Goal: Transaction & Acquisition: Download file/media

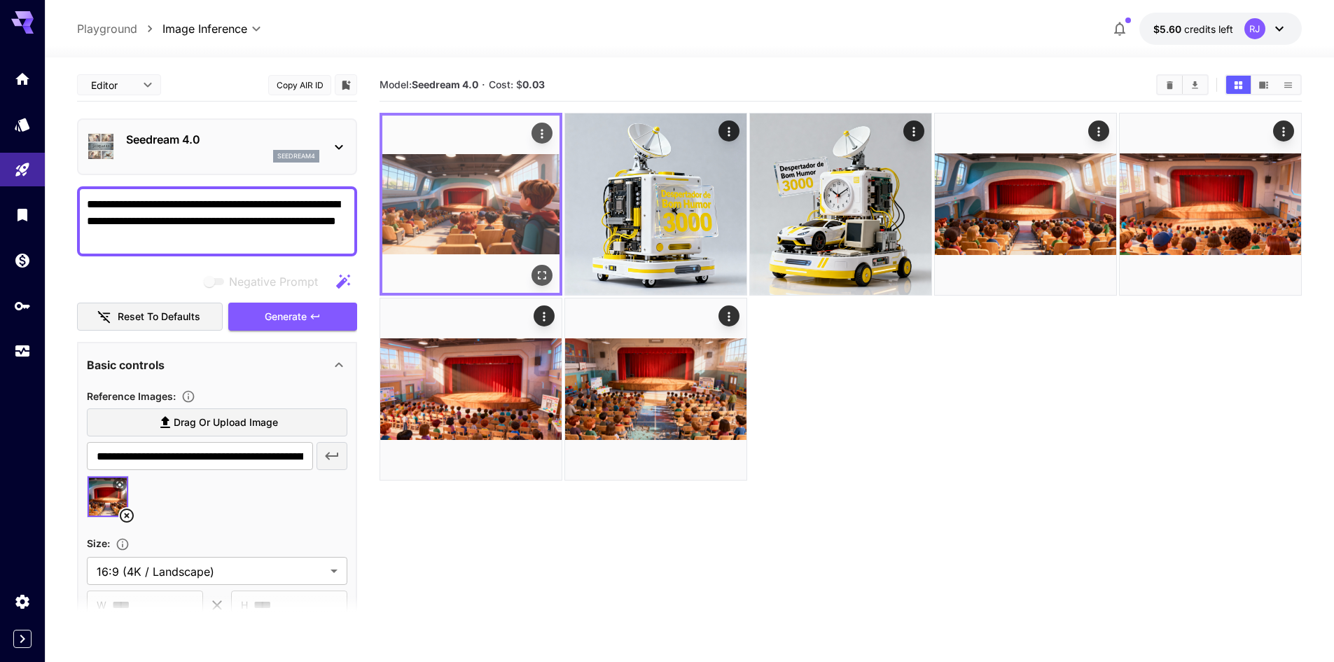
click at [542, 269] on icon "Open in fullscreen" at bounding box center [542, 275] width 14 height 14
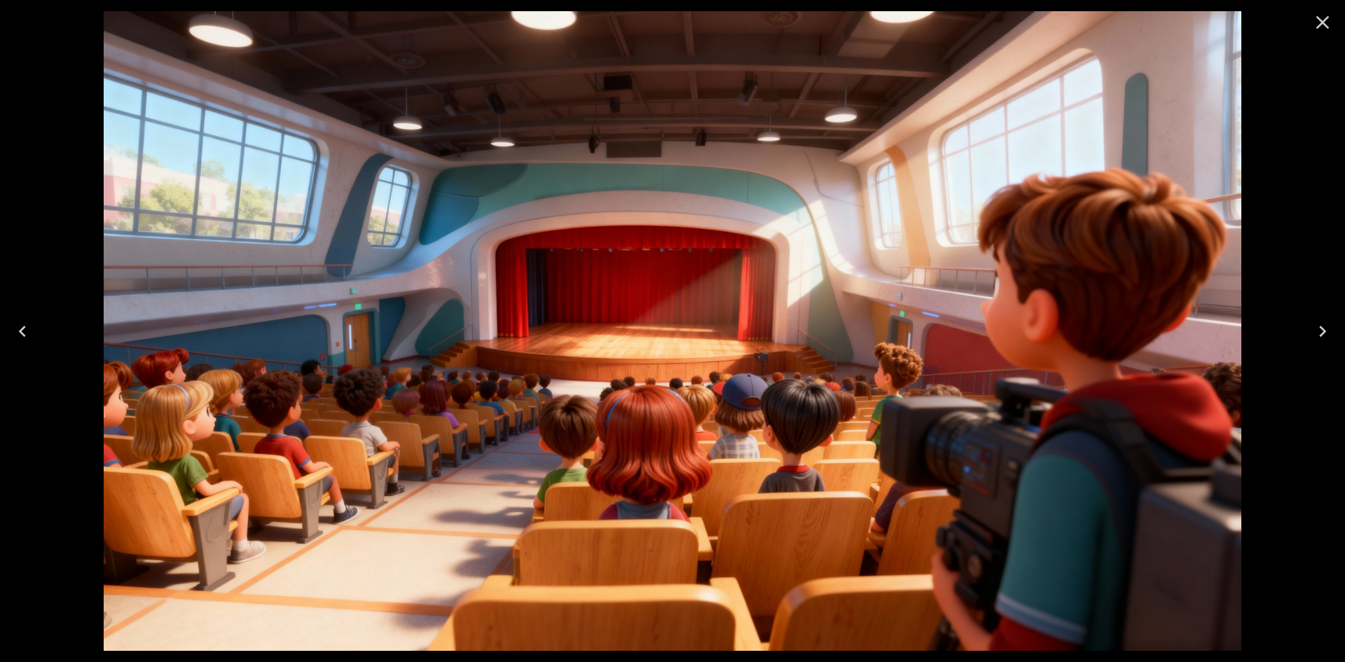
click at [1313, 22] on icon "Close" at bounding box center [1322, 22] width 22 height 22
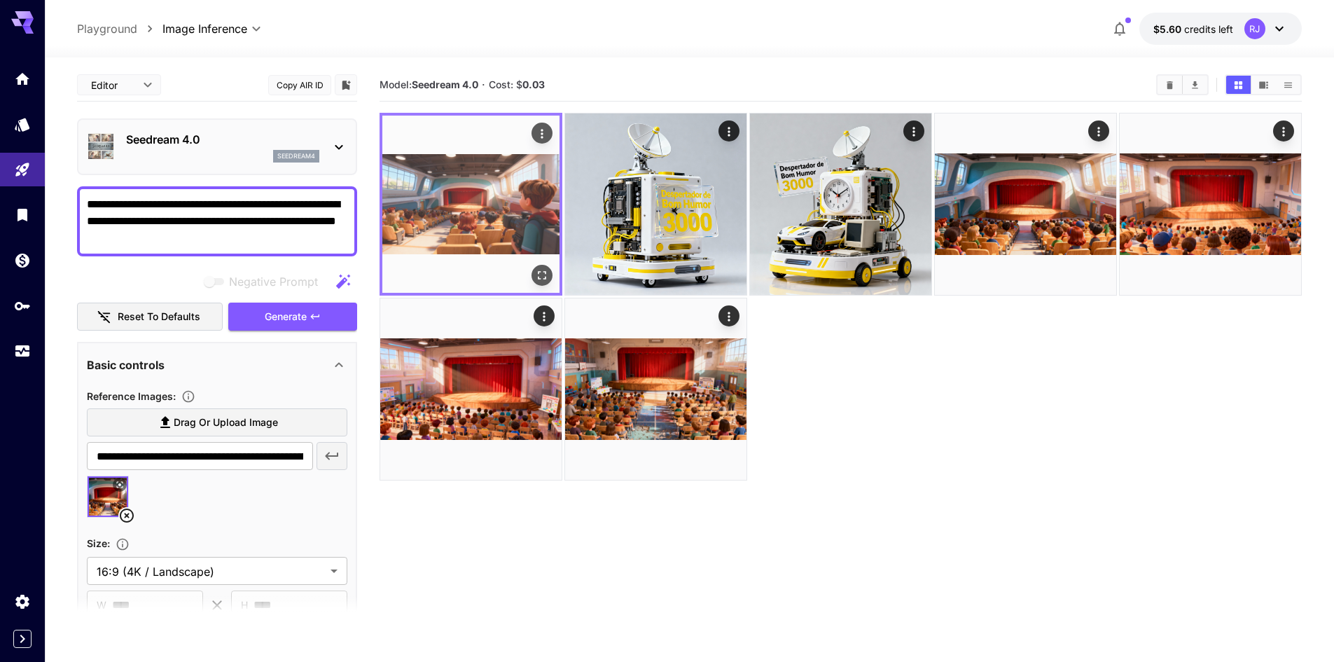
click at [541, 132] on icon "Actions" at bounding box center [542, 134] width 14 height 14
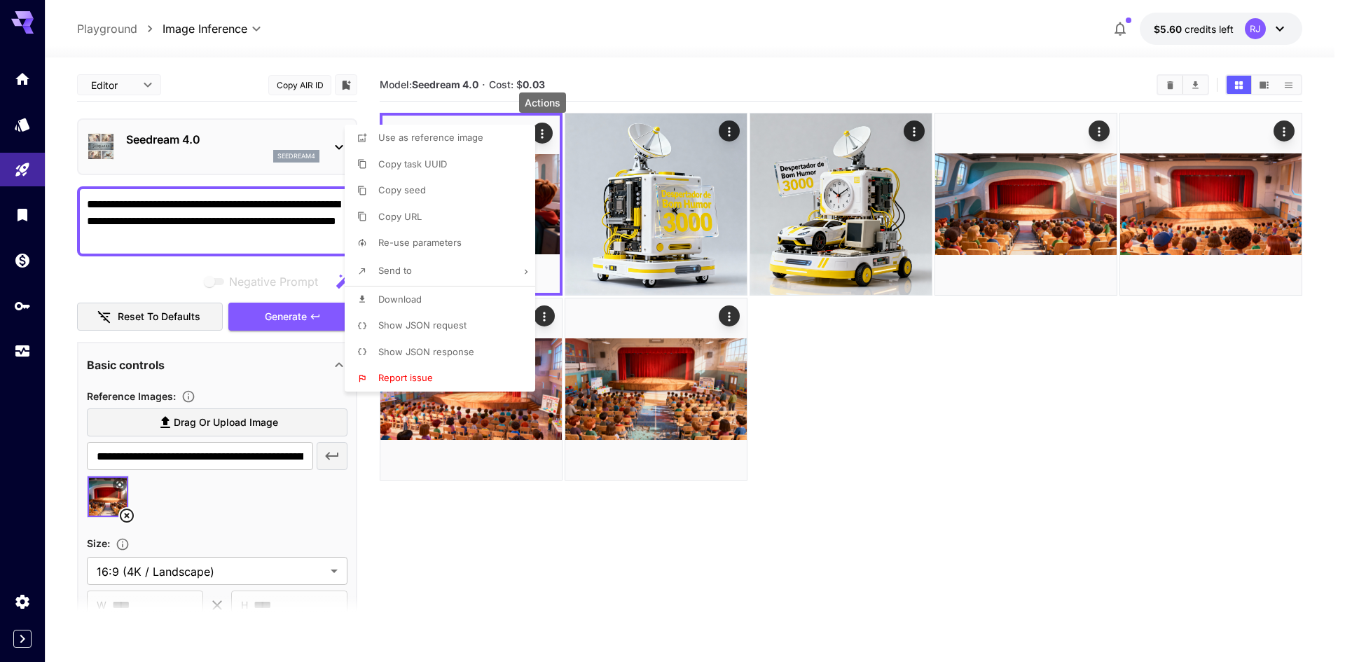
click at [431, 291] on li "Download" at bounding box center [444, 299] width 199 height 27
click at [854, 421] on div at bounding box center [672, 331] width 1345 height 662
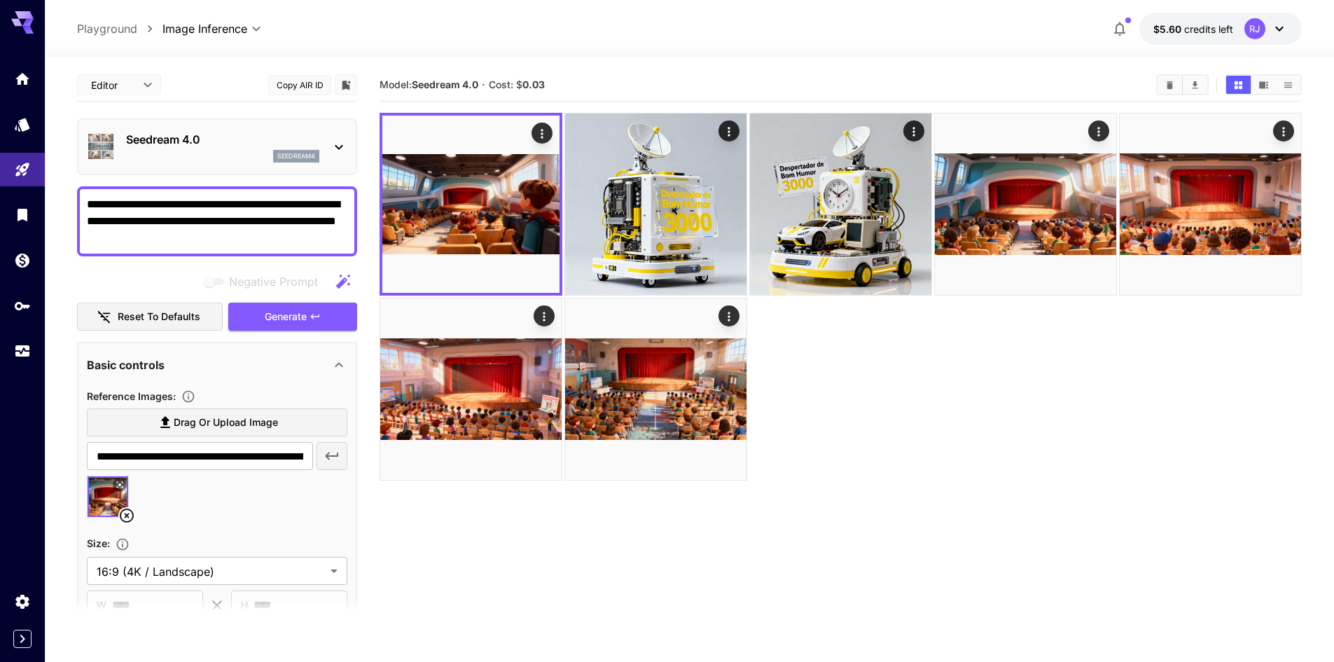
click at [260, 240] on textarea "**********" at bounding box center [217, 221] width 261 height 50
drag, startPoint x: 220, startPoint y: 230, endPoint x: 69, endPoint y: 182, distance: 158.8
click at [69, 182] on section "**********" at bounding box center [689, 414] width 1289 height 715
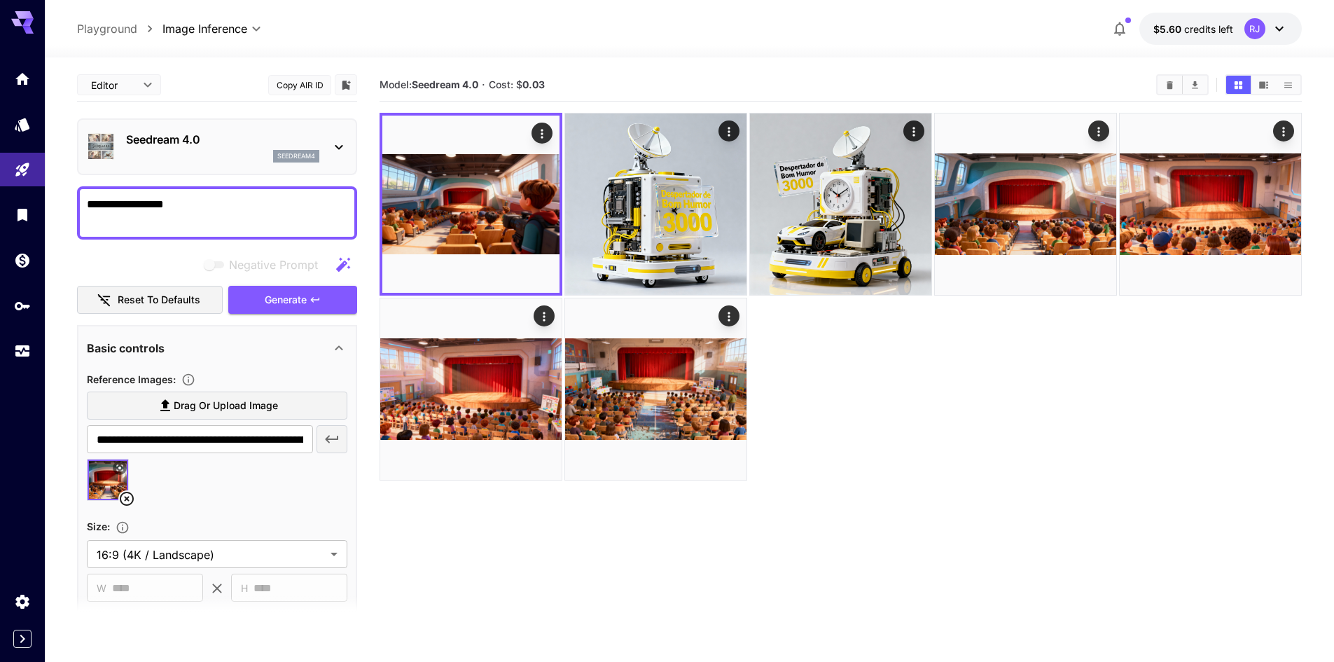
click at [87, 202] on textarea "**********" at bounding box center [217, 213] width 261 height 34
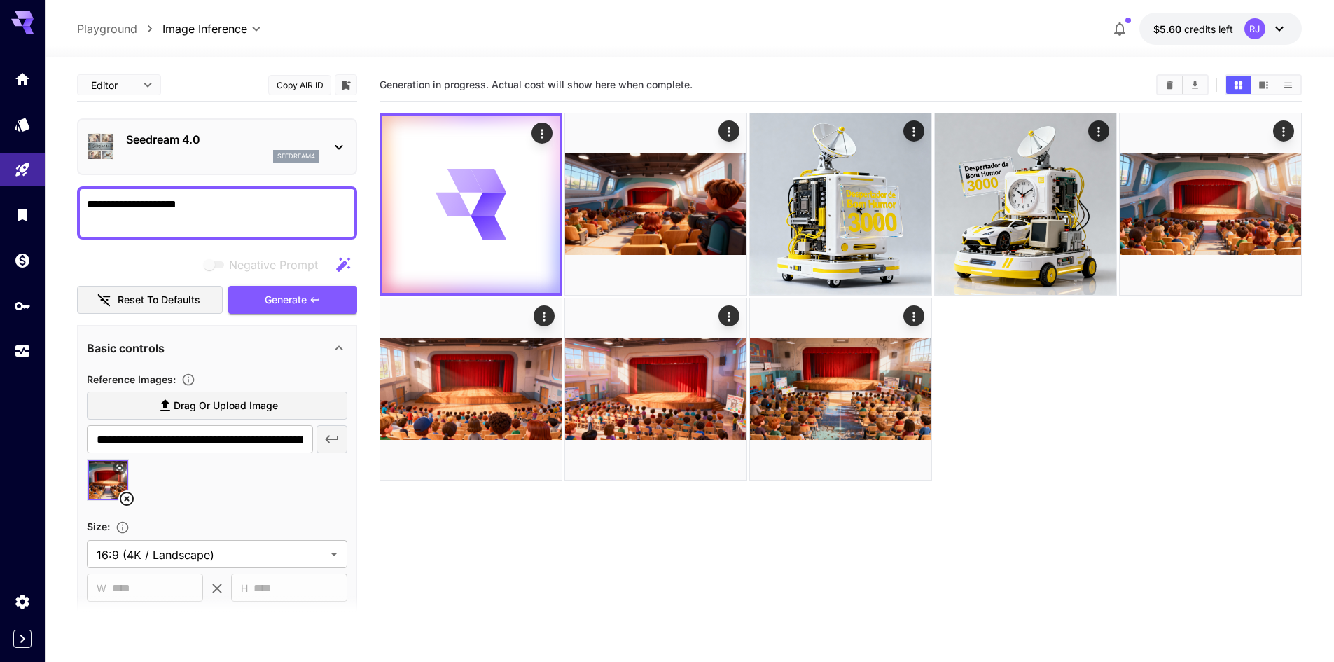
type textarea "**********"
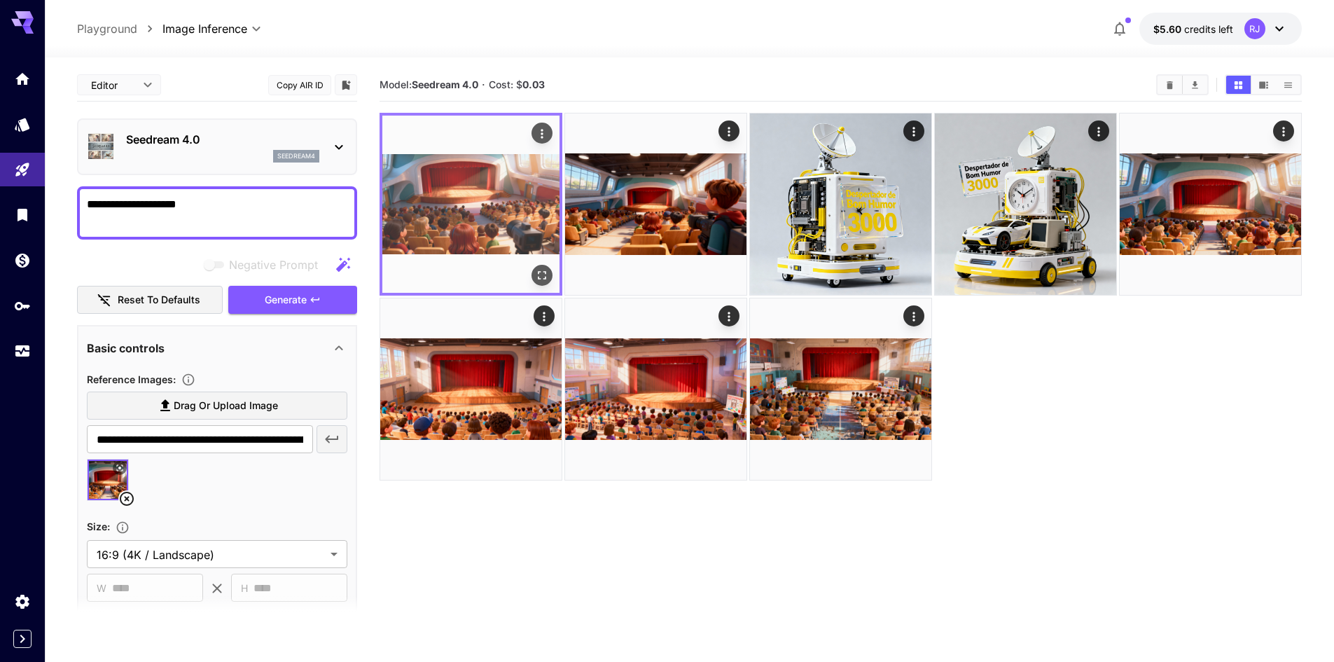
click at [543, 270] on icon "Open in fullscreen" at bounding box center [542, 275] width 14 height 14
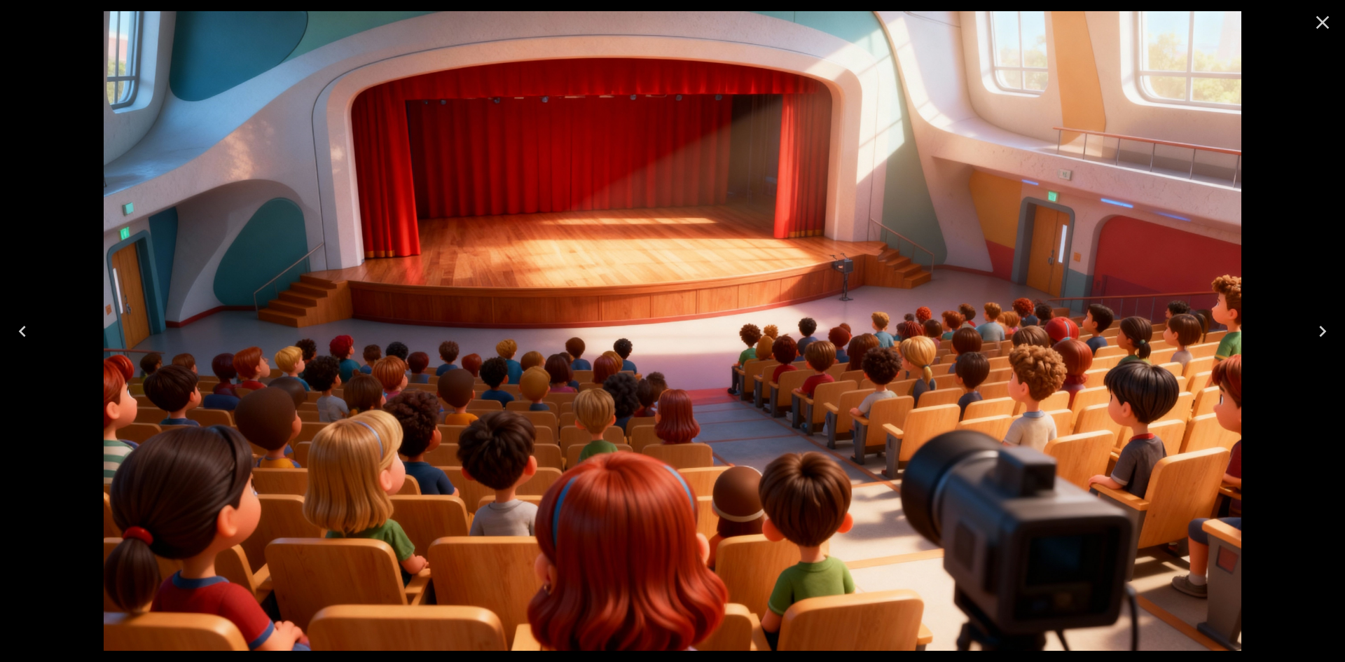
click at [1315, 22] on icon "Close" at bounding box center [1322, 22] width 22 height 22
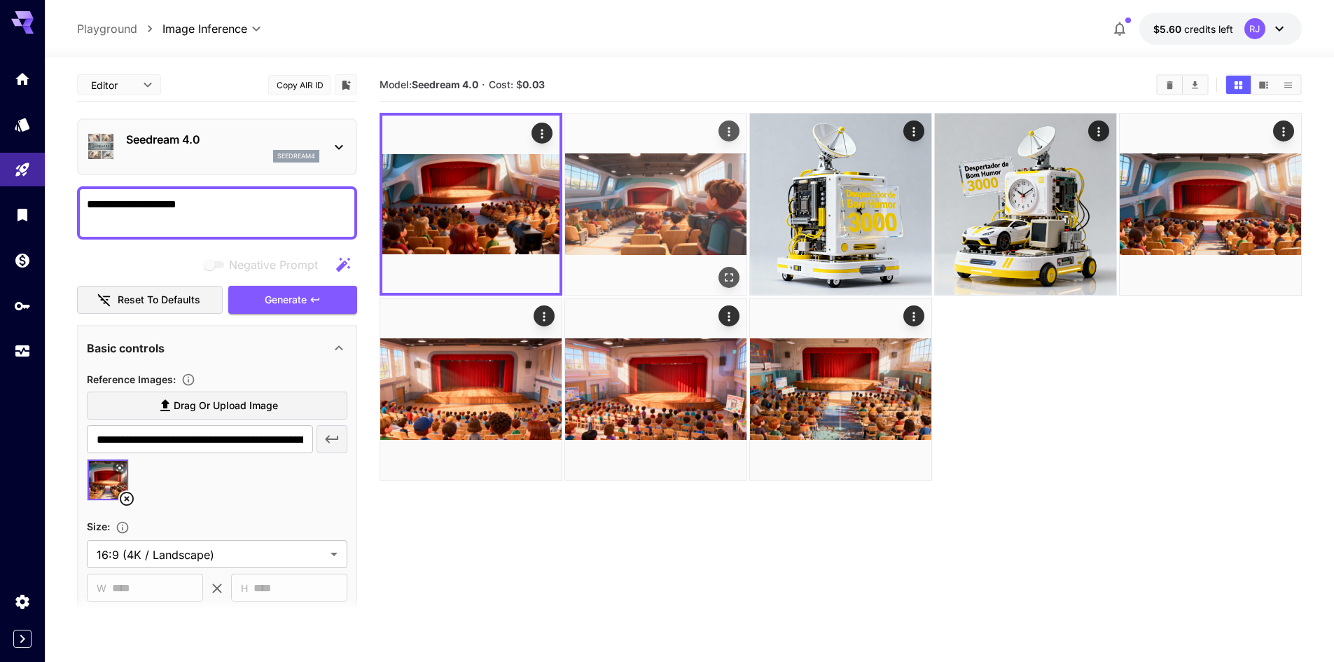
click at [626, 209] on img at bounding box center [655, 203] width 181 height 181
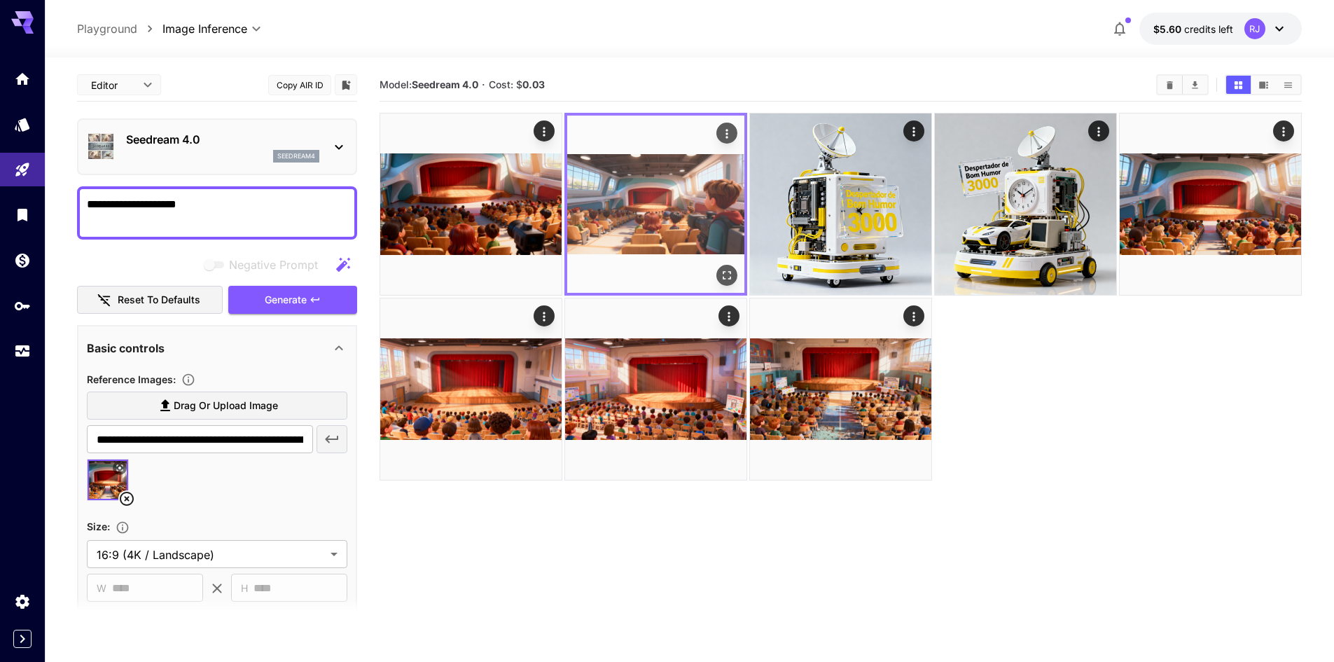
click at [725, 137] on icon "Actions" at bounding box center [727, 134] width 14 height 14
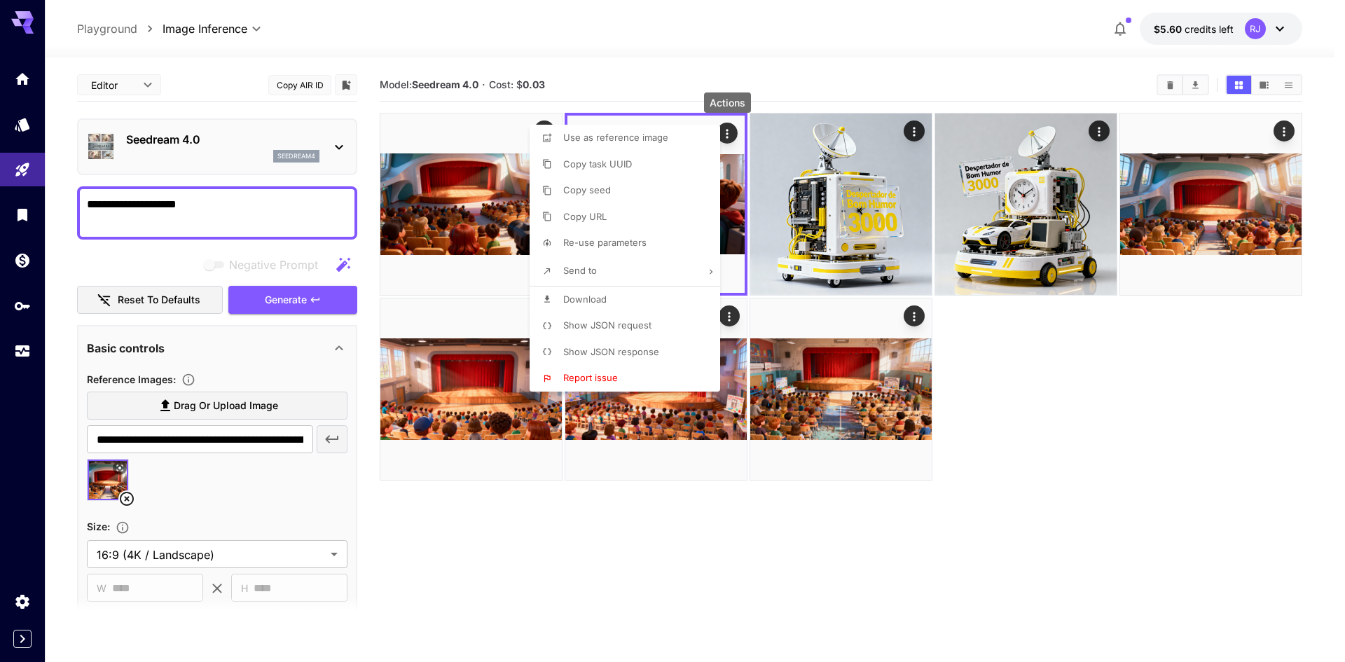
click at [492, 546] on div at bounding box center [672, 331] width 1345 height 662
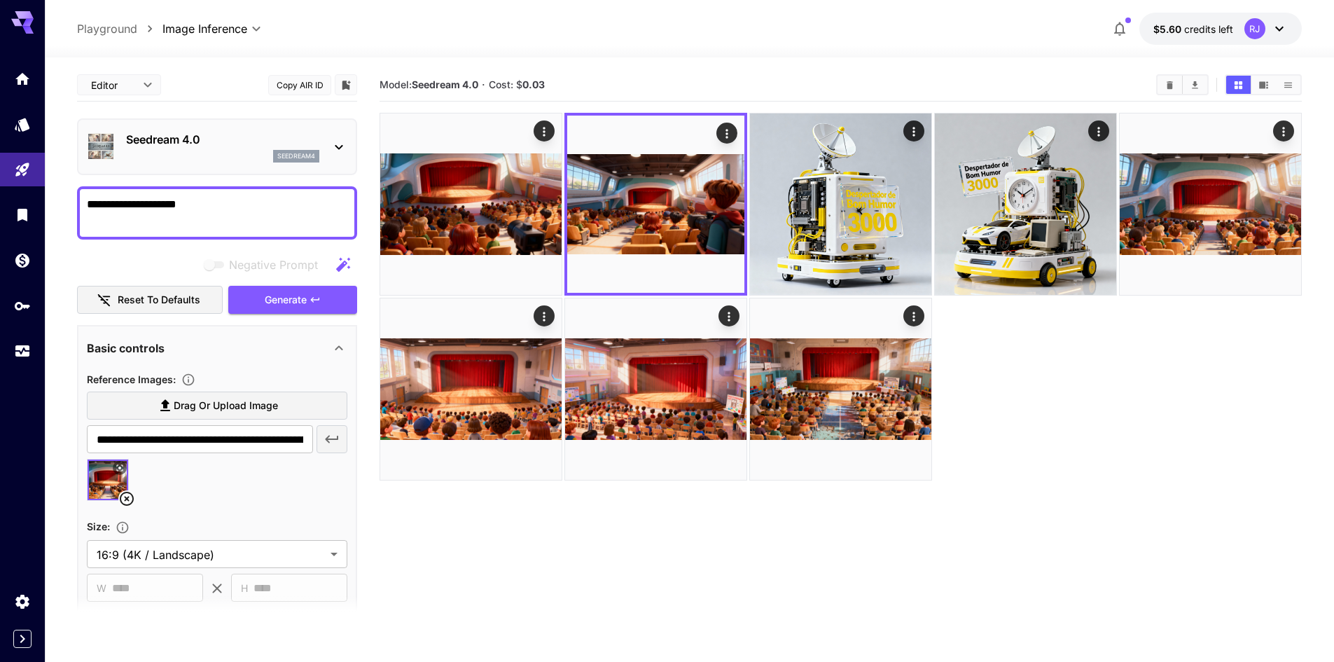
click at [221, 209] on textarea "**********" at bounding box center [217, 213] width 261 height 34
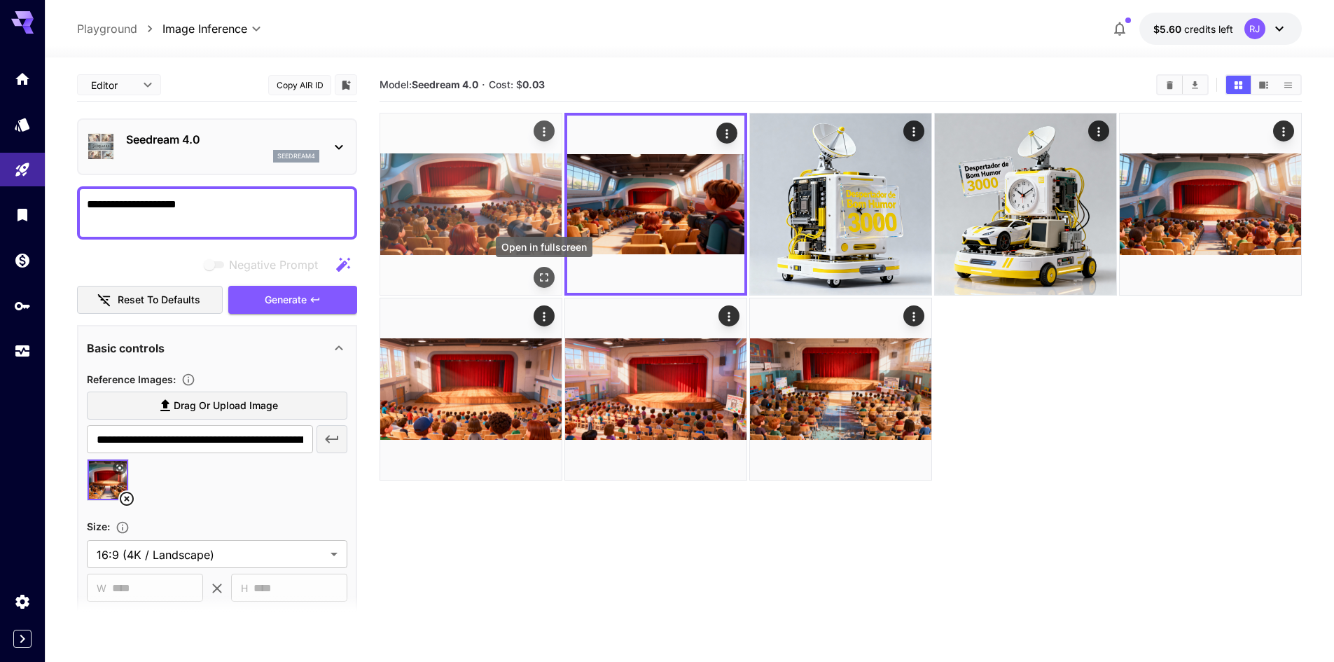
click at [546, 272] on icon "Open in fullscreen" at bounding box center [544, 277] width 14 height 14
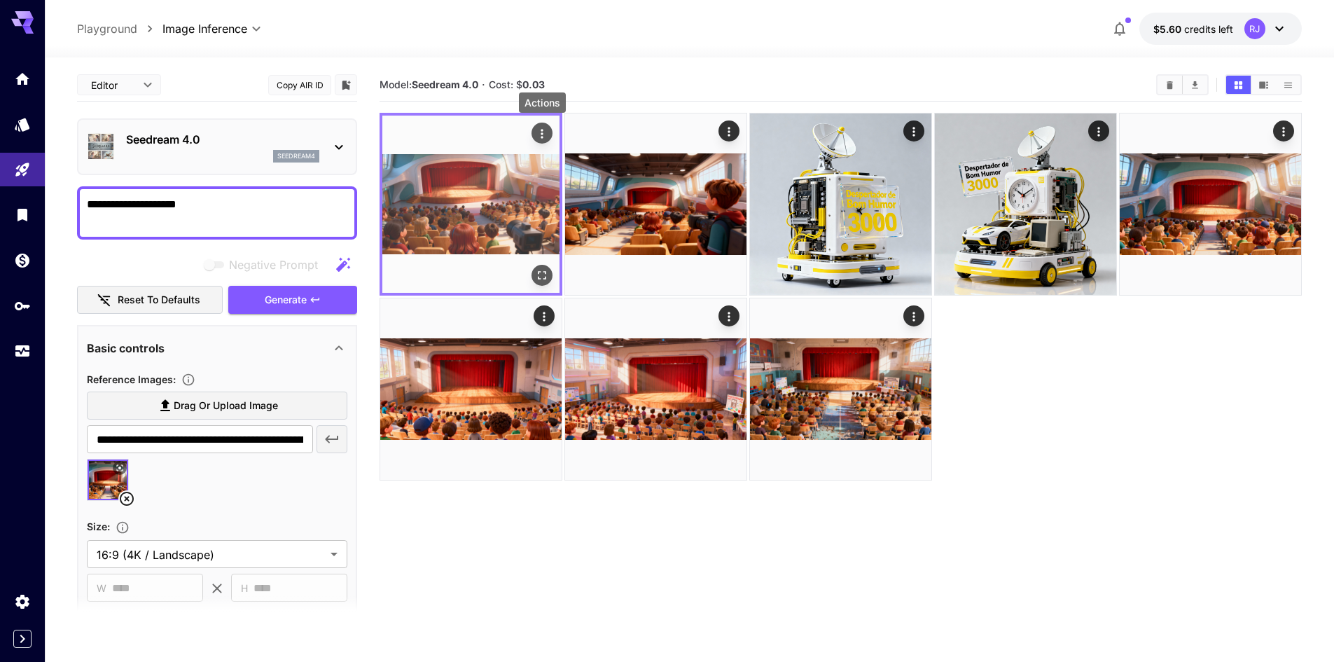
click at [541, 133] on icon "Actions" at bounding box center [542, 133] width 2 height 9
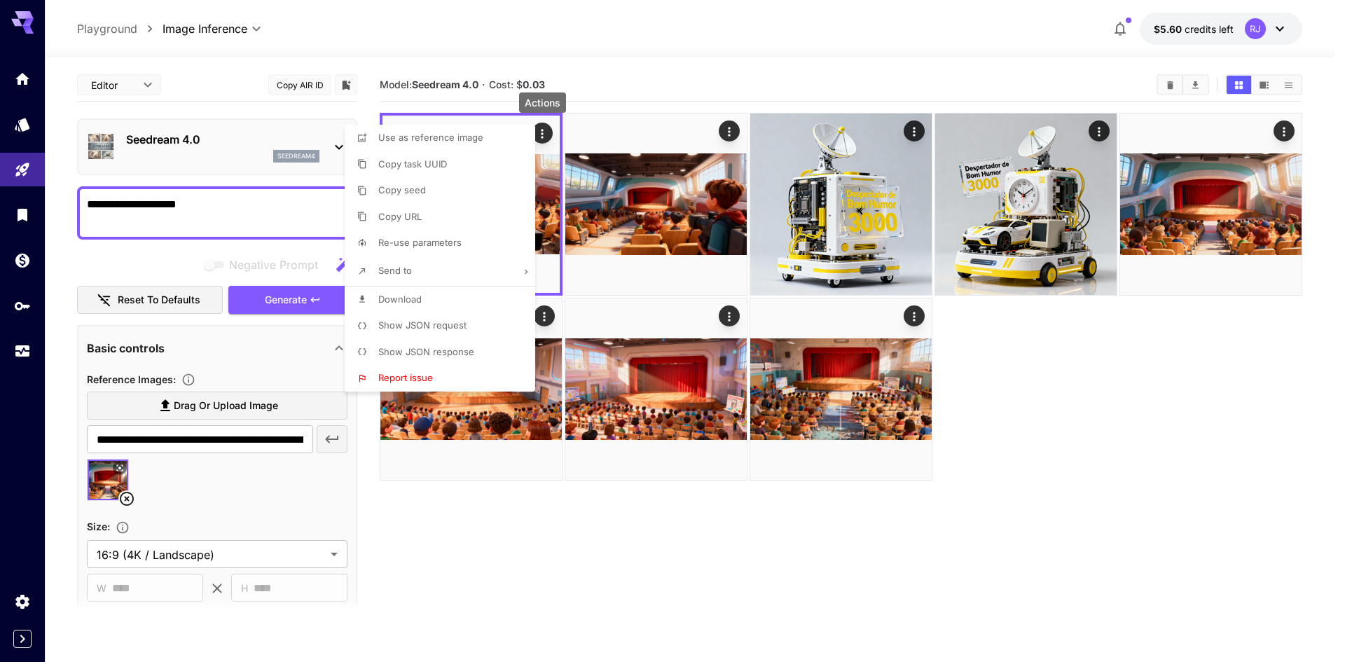
click at [433, 290] on li "Download" at bounding box center [444, 299] width 199 height 27
click at [452, 300] on li "Download" at bounding box center [444, 299] width 199 height 27
drag, startPoint x: 452, startPoint y: 300, endPoint x: 564, endPoint y: 470, distance: 203.4
click at [213, 461] on div "Use as reference image Copy task UUID Copy seed Copy URL Re-use parameters Send…" at bounding box center [106, 331] width 213 height 662
click at [730, 132] on div at bounding box center [672, 331] width 1345 height 662
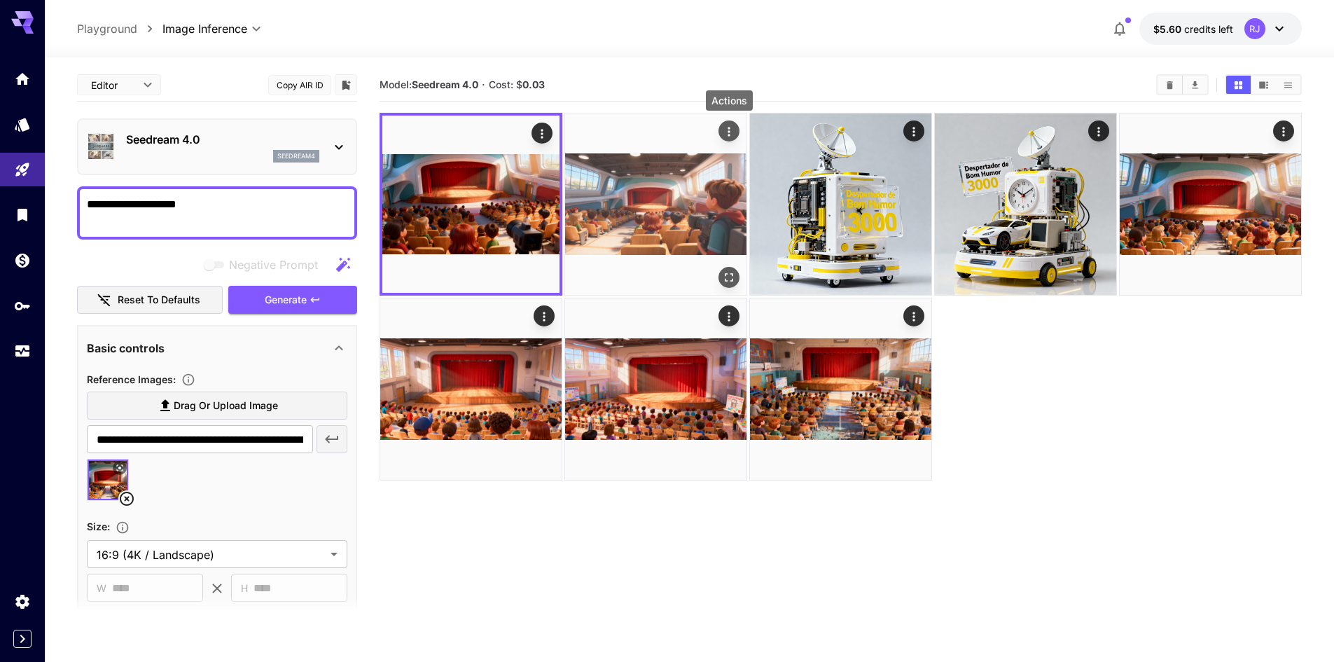
click at [733, 132] on icon "Actions" at bounding box center [729, 132] width 14 height 14
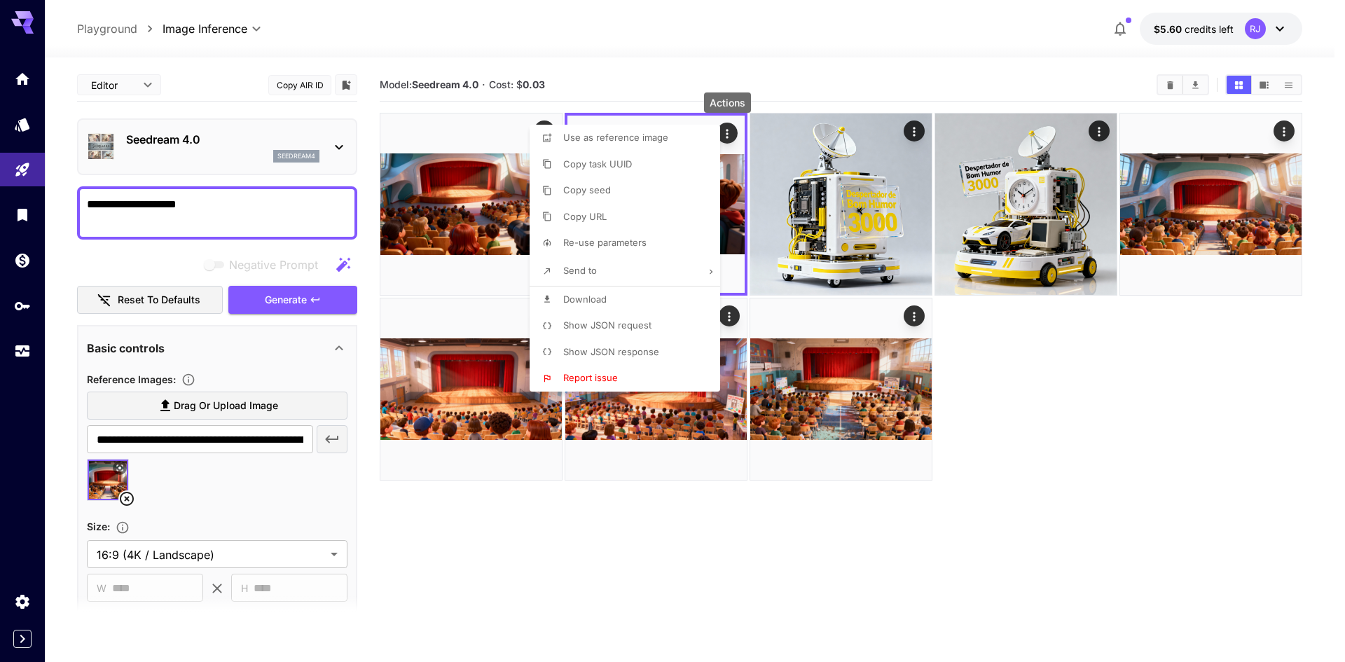
click at [590, 293] on p "Download" at bounding box center [584, 300] width 43 height 14
click at [1176, 398] on div at bounding box center [672, 331] width 1345 height 662
